Goal: Transaction & Acquisition: Purchase product/service

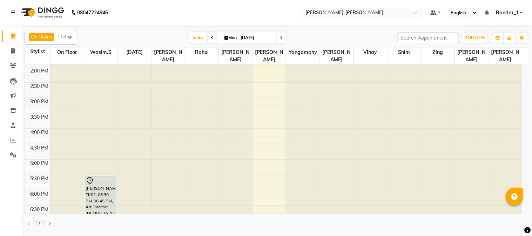
scroll to position [156, 0]
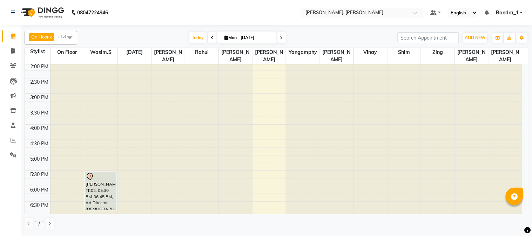
click at [106, 173] on div at bounding box center [101, 177] width 30 height 8
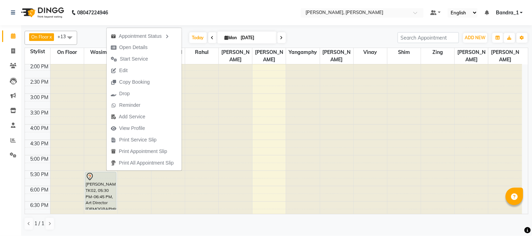
click at [210, 15] on nav "08047224946 Select Location × [PERSON_NAME], Bandra West Default Panel My Panel…" at bounding box center [266, 12] width 532 height 25
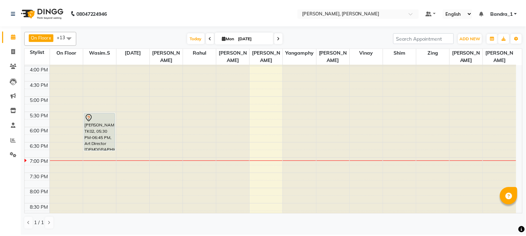
scroll to position [232, 0]
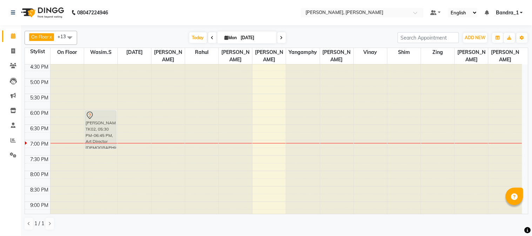
drag, startPoint x: 95, startPoint y: 95, endPoint x: 95, endPoint y: 110, distance: 15.8
click at [95, 110] on div "[PERSON_NAME], TK02, 05:30 PM-06:45 PM, Art Director [DEMOGRAPHIC_DATA] [PERSON…" at bounding box center [100, 47] width 33 height 431
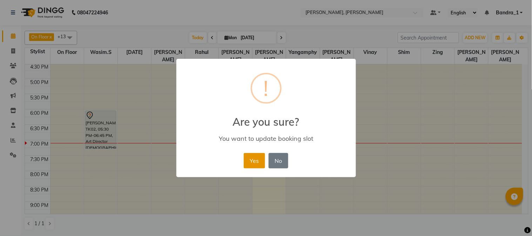
click at [253, 164] on button "Yes" at bounding box center [254, 160] width 21 height 15
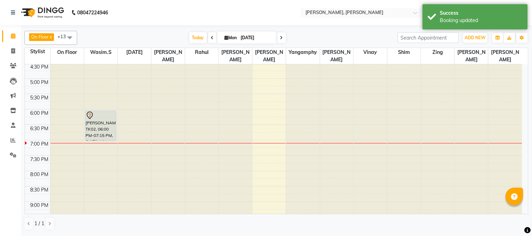
drag, startPoint x: 107, startPoint y: 141, endPoint x: 107, endPoint y: 132, distance: 8.8
click at [107, 132] on div "[PERSON_NAME], TK02, 06:00 PM-07:15 PM, Art Director [DEMOGRAPHIC_DATA] [PERSON…" at bounding box center [100, 47] width 33 height 431
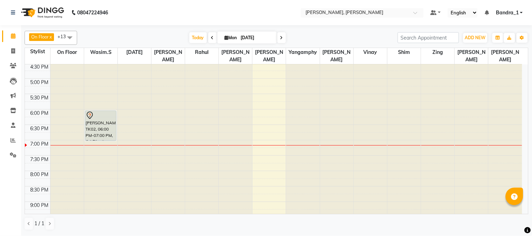
click at [101, 111] on div at bounding box center [101, 115] width 30 height 8
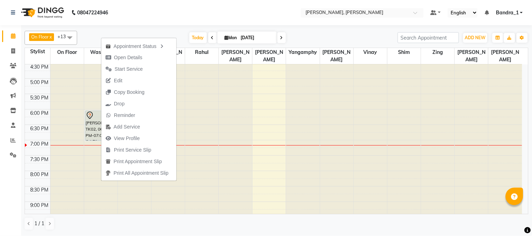
click at [134, 57] on span "Open Details" at bounding box center [128, 57] width 28 height 7
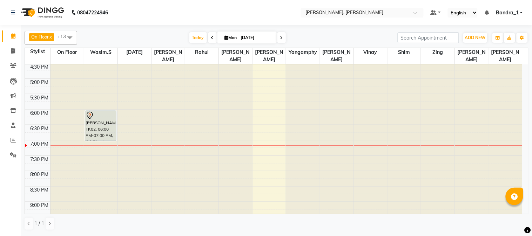
click at [96, 117] on div "[PERSON_NAME], TK02, 06:00 PM-07:00 PM, Art Director [DEMOGRAPHIC_DATA]" at bounding box center [100, 126] width 31 height 30
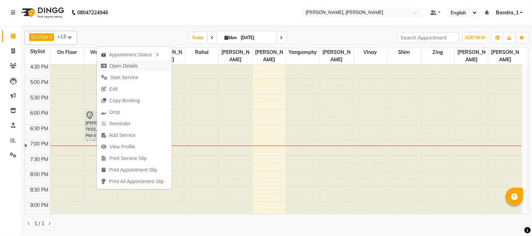
click at [131, 67] on span "Open Details" at bounding box center [123, 65] width 28 height 7
select select "7"
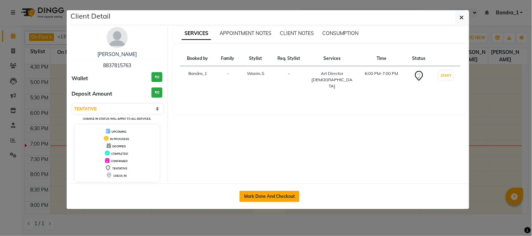
click at [275, 192] on button "Mark Done And Checkout" at bounding box center [269, 196] width 60 height 11
select select "service"
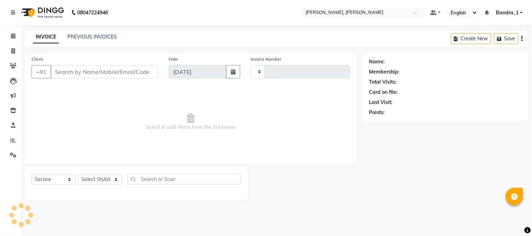
type input "1223"
select select "7997"
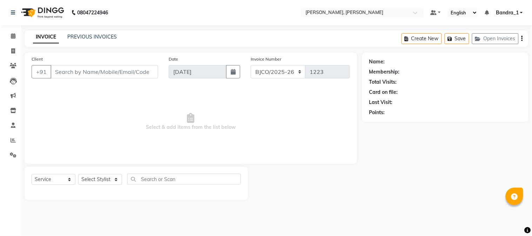
type input "8837815763"
select select "54154"
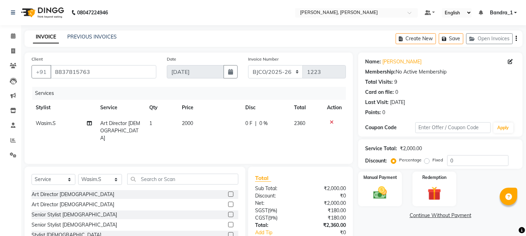
click at [187, 123] on span "2000" at bounding box center [187, 123] width 11 height 6
select select "54154"
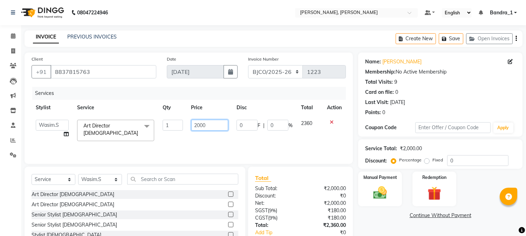
click at [198, 128] on input "2000" at bounding box center [209, 125] width 37 height 11
click at [200, 128] on input "2000" at bounding box center [209, 125] width 37 height 11
type input "1900"
click at [393, 209] on div "Name: [PERSON_NAME] Membership: No Active Membership Total Visits: 9 Card on fi…" at bounding box center [443, 162] width 170 height 218
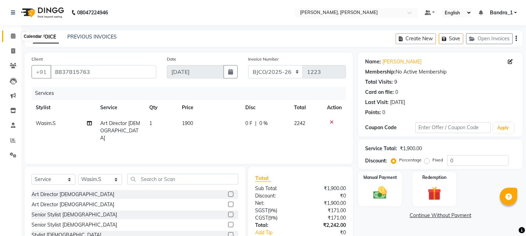
click at [13, 36] on icon at bounding box center [13, 35] width 5 height 5
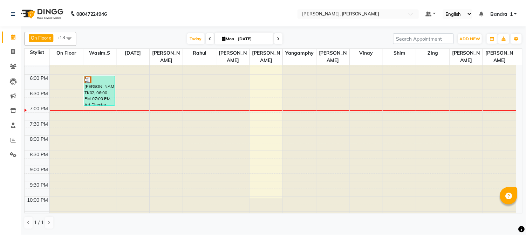
scroll to position [276, 0]
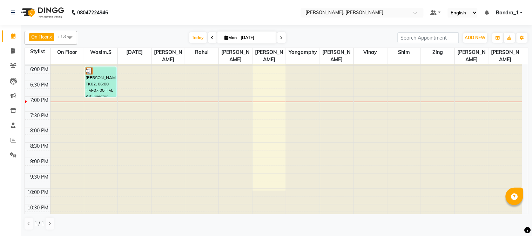
click at [96, 81] on div "[PERSON_NAME], TK02, 06:00 PM-07:00 PM, Art Director [DEMOGRAPHIC_DATA]" at bounding box center [100, 82] width 31 height 30
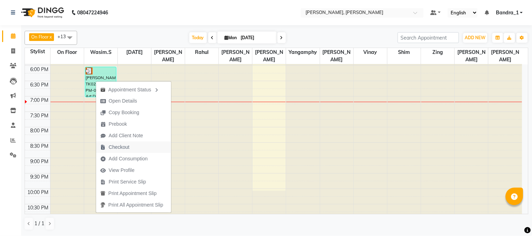
click at [123, 148] on span "Checkout" at bounding box center [119, 147] width 21 height 7
select select "7997"
select select "service"
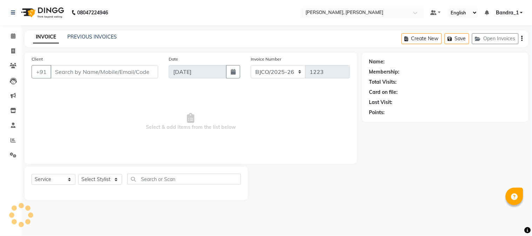
type input "8837815763"
select select "54154"
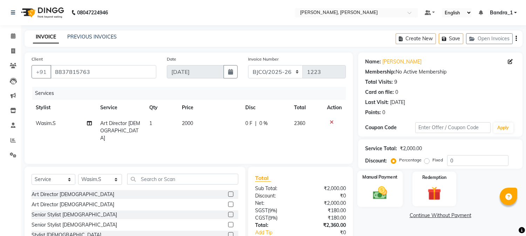
click at [370, 185] on img at bounding box center [380, 193] width 23 height 16
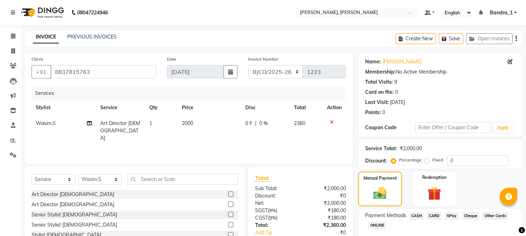
click at [454, 215] on span "GPay" at bounding box center [452, 216] width 14 height 8
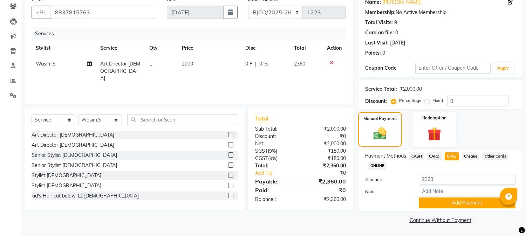
click at [186, 65] on span "2000" at bounding box center [187, 64] width 11 height 6
select select "54154"
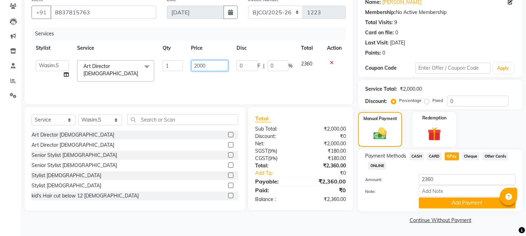
click at [200, 69] on input "2000" at bounding box center [209, 65] width 37 height 11
type input "1900"
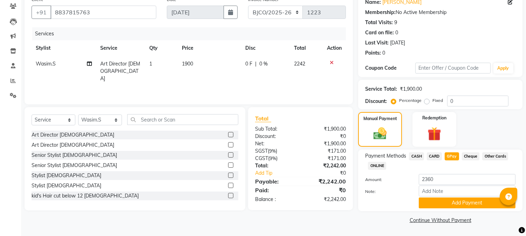
click at [360, 214] on div "Name: [PERSON_NAME] Membership: No Active Membership Total Visits: 9 Card on fi…" at bounding box center [443, 109] width 170 height 233
click at [416, 155] on span "CASH" at bounding box center [416, 156] width 15 height 8
type input "2242"
click at [450, 155] on span "GPay" at bounding box center [452, 156] width 14 height 8
click at [459, 204] on button "Add Payment" at bounding box center [467, 203] width 97 height 11
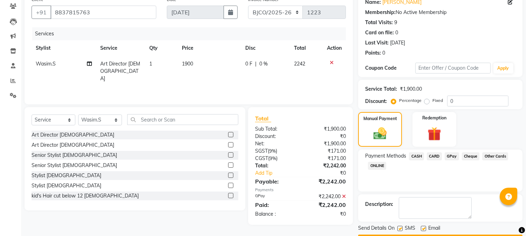
click at [425, 228] on label at bounding box center [423, 228] width 5 height 5
click at [425, 228] on input "checkbox" at bounding box center [423, 229] width 5 height 5
checkbox input "false"
click at [401, 229] on label at bounding box center [399, 228] width 5 height 5
click at [401, 229] on input "checkbox" at bounding box center [399, 229] width 5 height 5
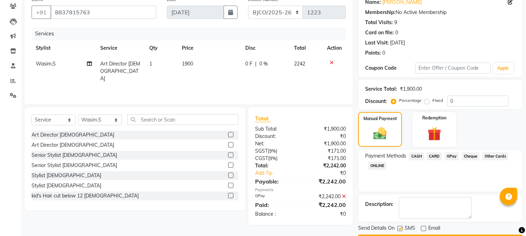
checkbox input "false"
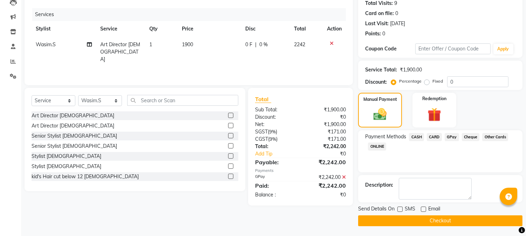
click at [439, 219] on button "Checkout" at bounding box center [440, 221] width 164 height 11
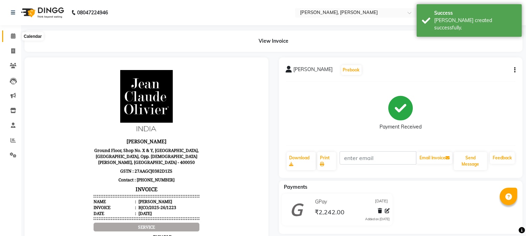
drag, startPoint x: 13, startPoint y: 37, endPoint x: 8, endPoint y: 41, distance: 6.0
click at [12, 37] on icon at bounding box center [13, 35] width 5 height 5
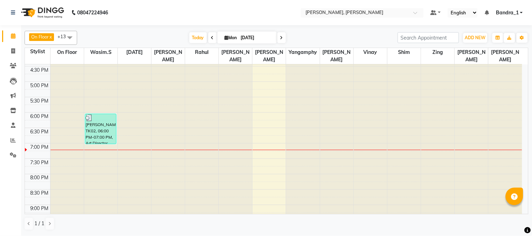
scroll to position [233, 0]
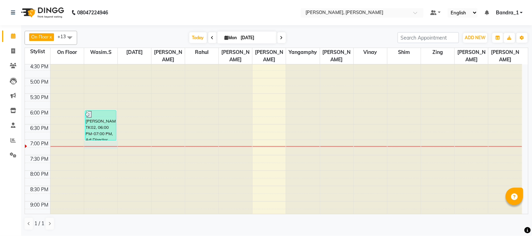
click at [90, 146] on div at bounding box center [100, 146] width 33 height 0
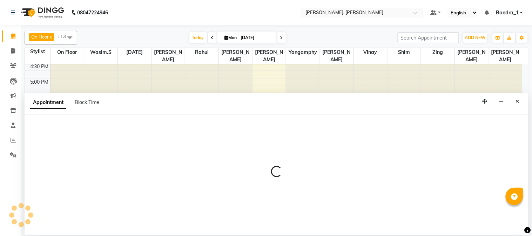
select select "54154"
select select "tentative"
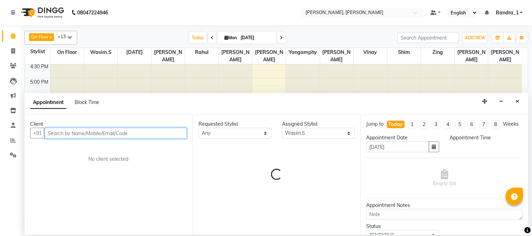
select select "1140"
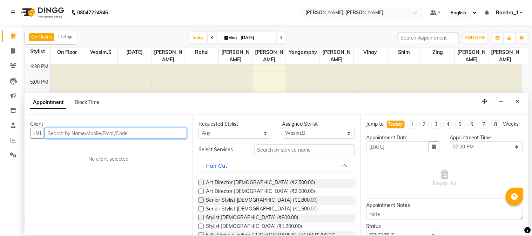
drag, startPoint x: 82, startPoint y: 132, endPoint x: 77, endPoint y: 144, distance: 12.4
click at [82, 136] on input "text" at bounding box center [116, 133] width 142 height 11
click at [98, 136] on input "text" at bounding box center [116, 133] width 142 height 11
type input "9045663489"
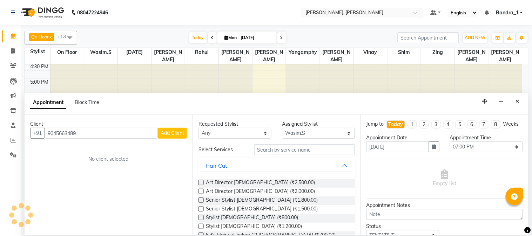
click at [176, 135] on span "Add Client" at bounding box center [171, 133] width 23 height 6
select select "22"
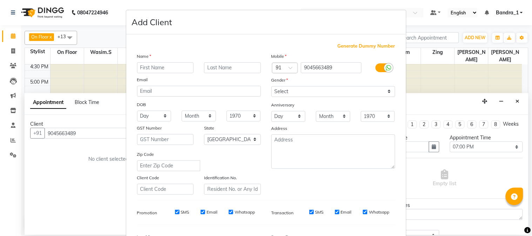
drag, startPoint x: 155, startPoint y: 70, endPoint x: 141, endPoint y: 65, distance: 14.3
click at [146, 68] on input "text" at bounding box center [165, 67] width 57 height 11
type input "[PERSON_NAME]"
drag, startPoint x: 229, startPoint y: 66, endPoint x: 220, endPoint y: 71, distance: 10.2
click at [220, 71] on input "text" at bounding box center [232, 67] width 57 height 11
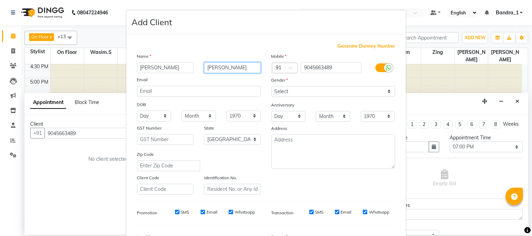
type input "[PERSON_NAME]"
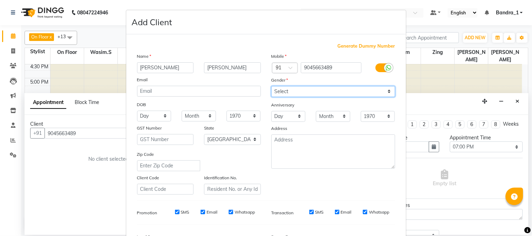
click at [292, 91] on select "Select [DEMOGRAPHIC_DATA] [DEMOGRAPHIC_DATA] Other Prefer Not To Say" at bounding box center [333, 91] width 124 height 11
select select "[DEMOGRAPHIC_DATA]"
click at [271, 86] on select "Select [DEMOGRAPHIC_DATA] [DEMOGRAPHIC_DATA] Other Prefer Not To Say" at bounding box center [333, 91] width 124 height 11
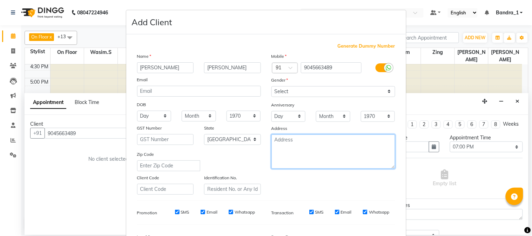
drag, startPoint x: 294, startPoint y: 145, endPoint x: 292, endPoint y: 150, distance: 5.1
click at [293, 150] on textarea at bounding box center [333, 152] width 124 height 34
type textarea "8/25"
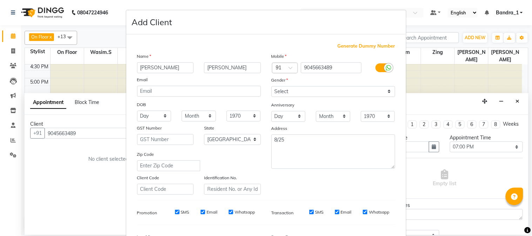
click at [175, 212] on input "SMS" at bounding box center [177, 212] width 5 height 5
checkbox input "false"
drag, startPoint x: 198, startPoint y: 212, endPoint x: 234, endPoint y: 216, distance: 35.9
click at [200, 212] on input "Email" at bounding box center [202, 212] width 5 height 5
checkbox input "false"
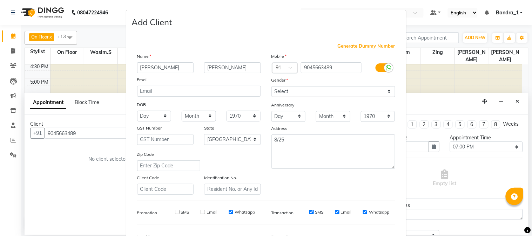
drag, startPoint x: 227, startPoint y: 212, endPoint x: 239, endPoint y: 216, distance: 12.8
click at [228, 212] on input "Whatsapp" at bounding box center [230, 212] width 5 height 5
checkbox input "false"
drag, startPoint x: 307, startPoint y: 211, endPoint x: 335, endPoint y: 225, distance: 31.5
click at [318, 219] on div "SMS Email Whatsapp" at bounding box center [344, 214] width 112 height 10
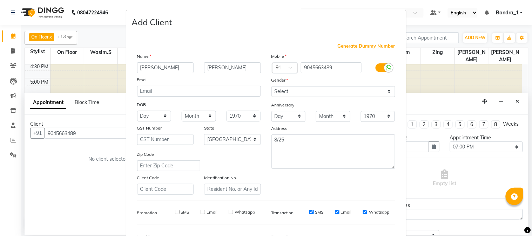
click at [336, 213] on input "Email" at bounding box center [337, 212] width 5 height 5
checkbox input "false"
click at [309, 212] on input "SMS" at bounding box center [311, 212] width 5 height 5
checkbox input "false"
click at [363, 212] on input "Whatsapp" at bounding box center [365, 212] width 5 height 5
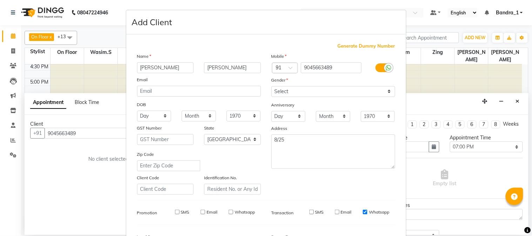
checkbox input "false"
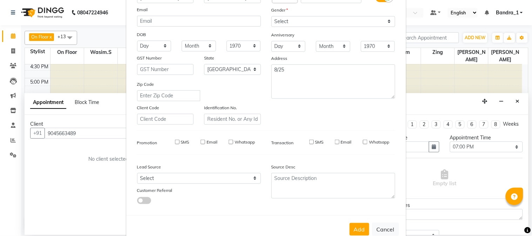
scroll to position [88, 0]
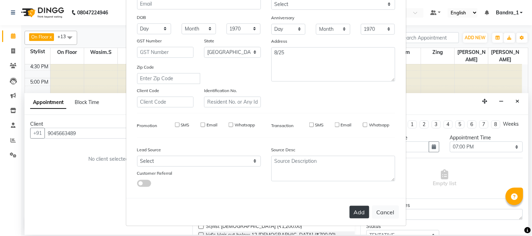
click at [356, 211] on button "Add" at bounding box center [359, 212] width 20 height 13
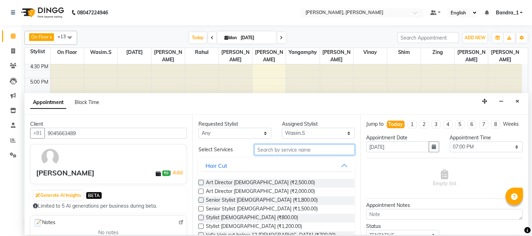
click at [265, 151] on input "text" at bounding box center [304, 149] width 101 height 11
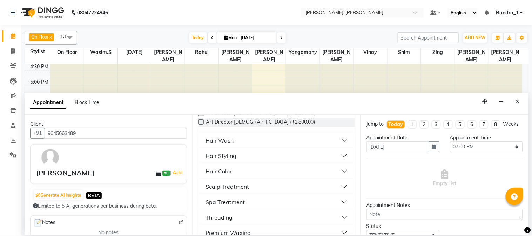
scroll to position [45, 0]
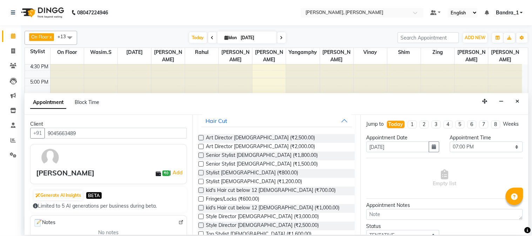
click at [200, 148] on label at bounding box center [200, 146] width 5 height 5
click at [200, 148] on input "checkbox" at bounding box center [200, 147] width 5 height 5
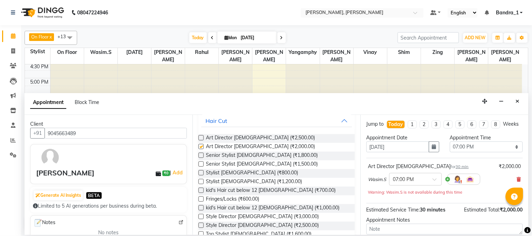
checkbox input "false"
click at [517, 182] on icon at bounding box center [519, 179] width 4 height 5
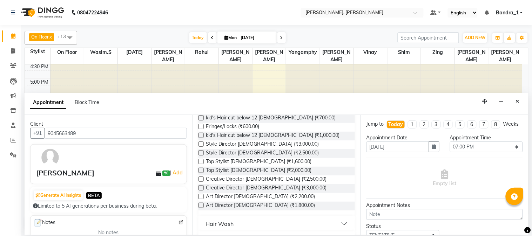
scroll to position [123, 0]
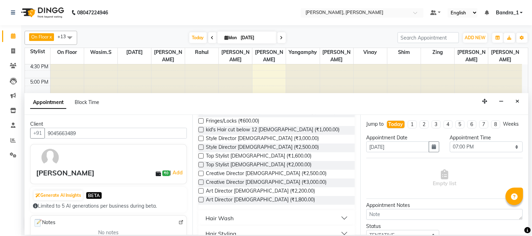
click at [201, 198] on label at bounding box center [200, 199] width 5 height 5
click at [201, 198] on input "checkbox" at bounding box center [200, 200] width 5 height 5
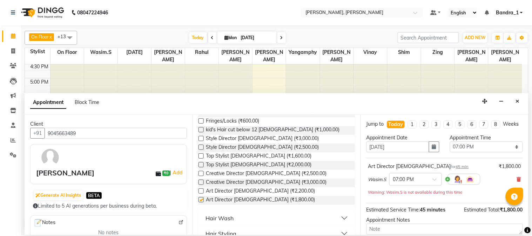
checkbox input "false"
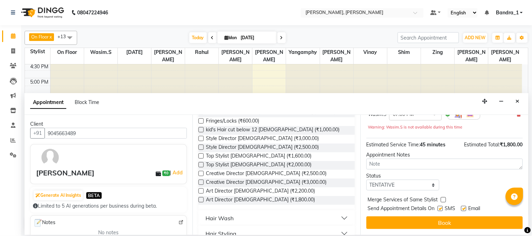
drag, startPoint x: 440, startPoint y: 208, endPoint x: 450, endPoint y: 207, distance: 9.5
click at [441, 207] on label at bounding box center [439, 208] width 5 height 5
click at [441, 207] on input "checkbox" at bounding box center [439, 209] width 5 height 5
checkbox input "false"
drag, startPoint x: 463, startPoint y: 206, endPoint x: 463, endPoint y: 210, distance: 3.9
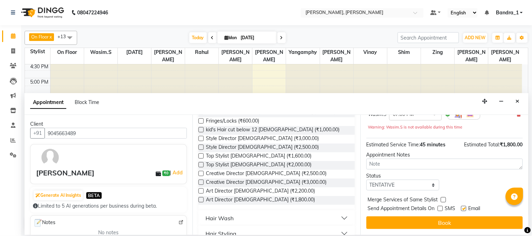
click at [463, 208] on div "Email" at bounding box center [473, 209] width 25 height 9
click at [464, 207] on label at bounding box center [463, 208] width 5 height 5
click at [464, 207] on input "checkbox" at bounding box center [463, 209] width 5 height 5
checkbox input "false"
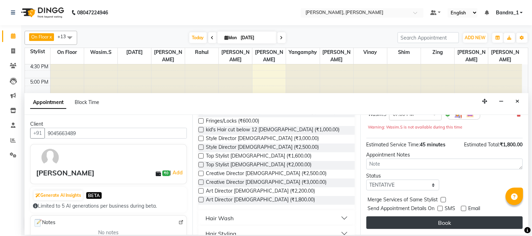
click at [461, 223] on button "Book" at bounding box center [444, 223] width 156 height 13
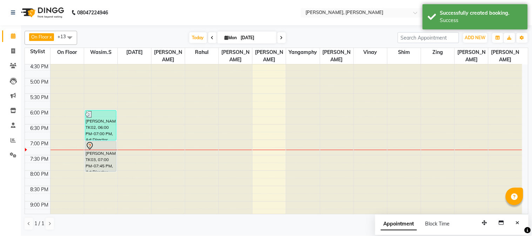
drag, startPoint x: 96, startPoint y: 156, endPoint x: 97, endPoint y: 161, distance: 5.0
click at [96, 162] on div "[PERSON_NAME], TK02, 06:00 PM-07:00 PM, Art Director [DEMOGRAPHIC_DATA] [PERSON…" at bounding box center [100, 47] width 33 height 431
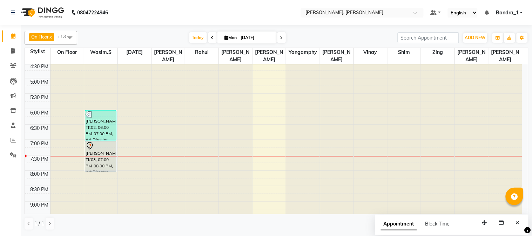
click at [100, 142] on div at bounding box center [101, 146] width 30 height 8
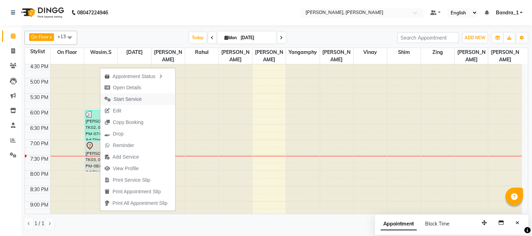
click at [142, 98] on span "Start Service" at bounding box center [123, 100] width 46 height 12
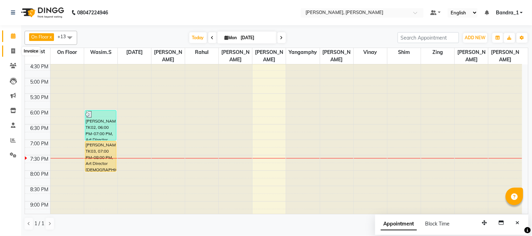
click at [11, 49] on icon at bounding box center [13, 50] width 4 height 5
select select "service"
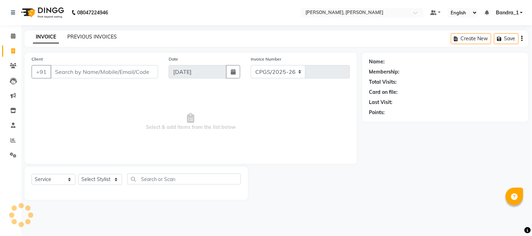
select select "7997"
type input "1224"
click at [67, 37] on link "PREVIOUS INVOICES" at bounding box center [91, 37] width 49 height 6
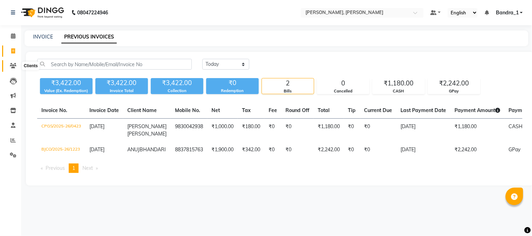
click at [13, 64] on icon at bounding box center [13, 65] width 7 height 5
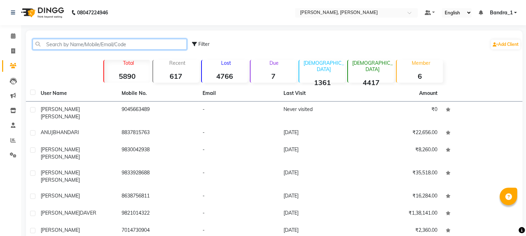
click at [77, 45] on input "text" at bounding box center [110, 44] width 154 height 11
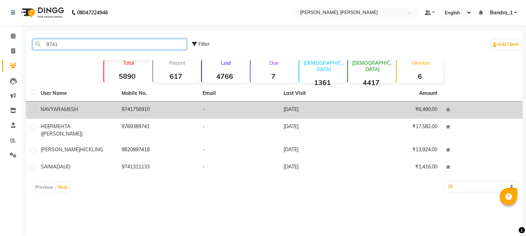
type input "9741"
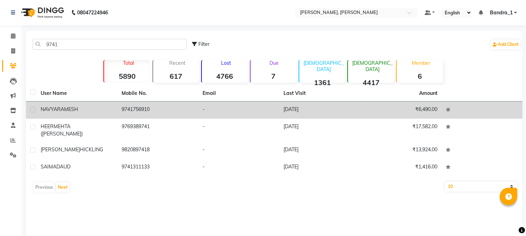
click at [163, 111] on td "9741756910" at bounding box center [157, 110] width 81 height 17
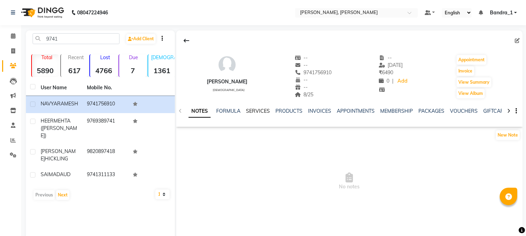
click at [264, 112] on link "SERVICES" at bounding box center [258, 111] width 24 height 6
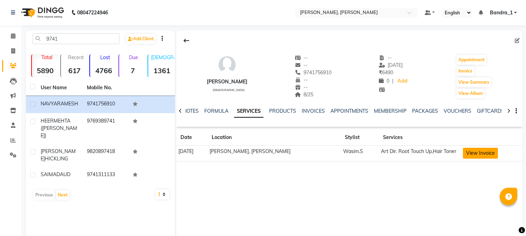
click at [487, 153] on button "View Invoice" at bounding box center [480, 153] width 35 height 11
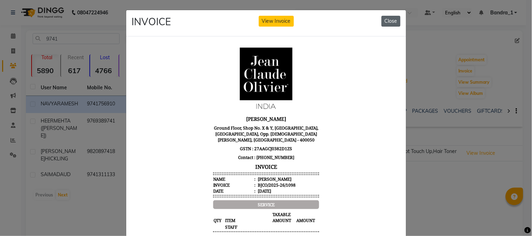
click at [388, 21] on button "Close" at bounding box center [390, 21] width 19 height 11
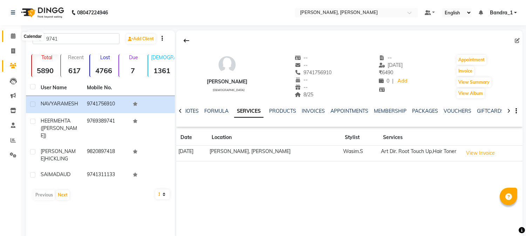
click at [13, 35] on icon at bounding box center [13, 35] width 5 height 5
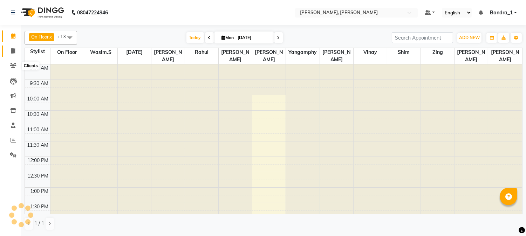
click at [15, 53] on span at bounding box center [13, 51] width 12 height 8
select select "service"
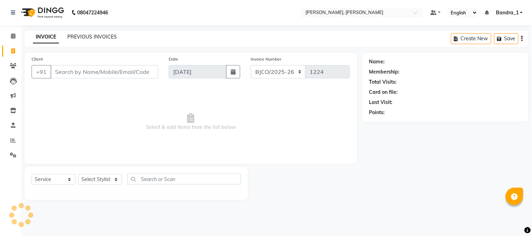
click at [90, 34] on link "PREVIOUS INVOICES" at bounding box center [91, 37] width 49 height 6
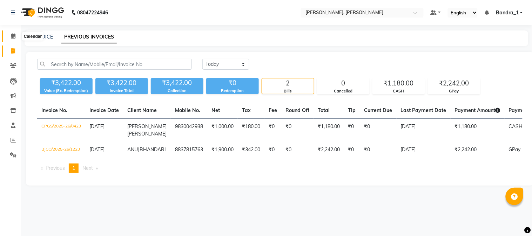
click at [14, 39] on icon at bounding box center [13, 35] width 5 height 5
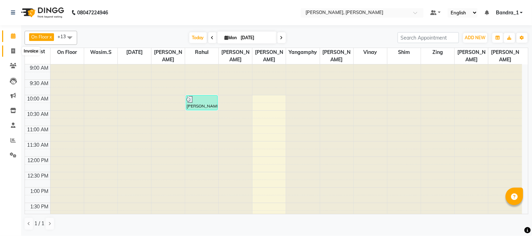
click at [12, 50] on icon at bounding box center [13, 50] width 4 height 5
select select "service"
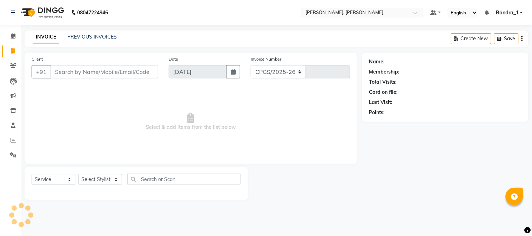
select select "7997"
type input "1224"
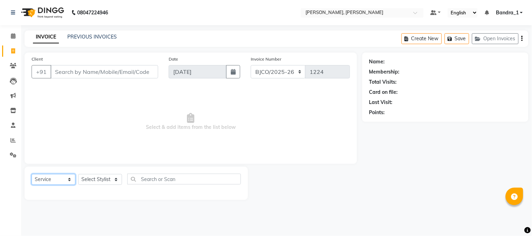
click at [68, 180] on select "Select Service Product Membership Package Voucher Prepaid Gift Card" at bounding box center [54, 179] width 44 height 11
click at [32, 175] on select "Select Service Product Membership Package Voucher Prepaid Gift Card" at bounding box center [54, 179] width 44 height 11
click at [115, 180] on select "Select Stylist [PERSON_NAME] [PERSON_NAME] Attham Bandra_1 Bandra_store [PERSON…" at bounding box center [100, 179] width 44 height 11
select select "61953"
click at [78, 175] on select "Select Stylist [PERSON_NAME] [PERSON_NAME] Attham Bandra_1 Bandra_store [PERSON…" at bounding box center [100, 179] width 44 height 11
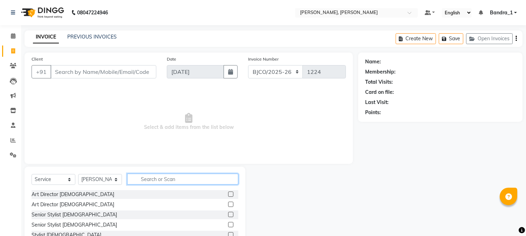
click at [170, 177] on input "text" at bounding box center [182, 179] width 111 height 11
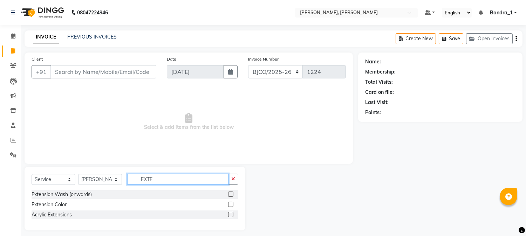
type input "EXTE"
click at [230, 204] on label at bounding box center [230, 204] width 5 height 5
click at [230, 204] on input "checkbox" at bounding box center [230, 205] width 5 height 5
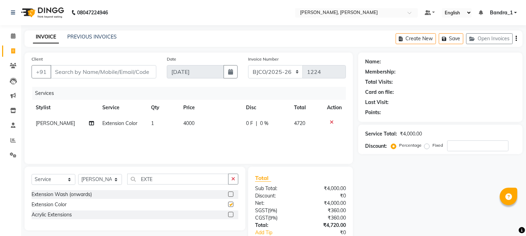
checkbox input "false"
click at [13, 36] on icon at bounding box center [13, 35] width 5 height 5
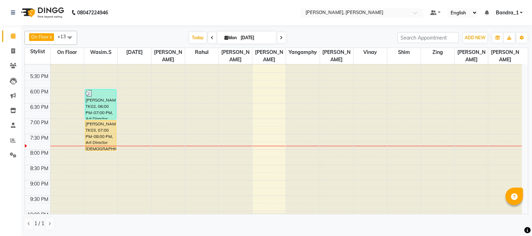
scroll to position [261, 0]
